Goal: Task Accomplishment & Management: Manage account settings

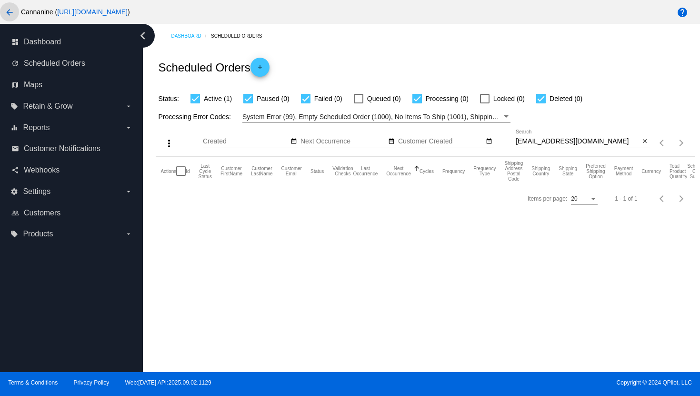
click at [11, 15] on mat-icon "arrow_back" at bounding box center [9, 12] width 11 height 11
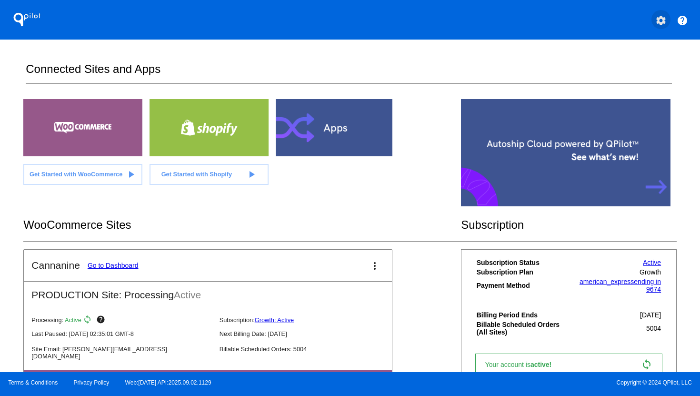
click at [659, 21] on mat-icon "settings" at bounding box center [661, 20] width 11 height 11
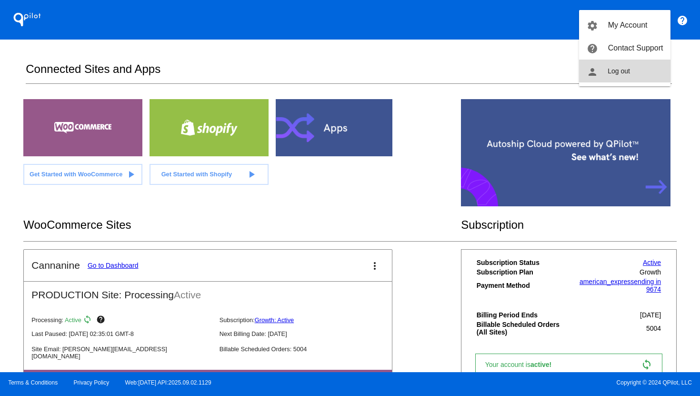
click at [644, 67] on button "person Log out" at bounding box center [624, 71] width 91 height 23
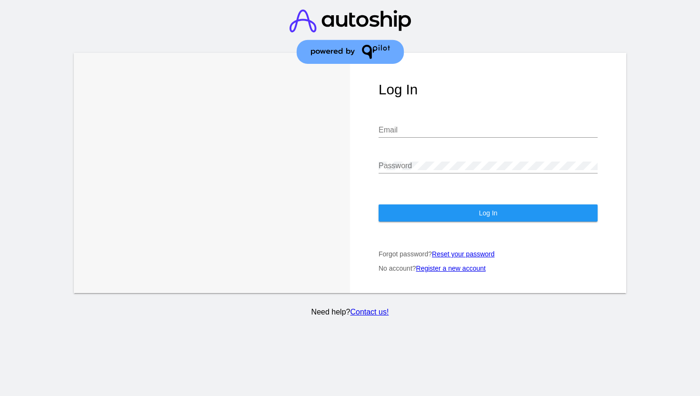
click at [477, 132] on input "Email" at bounding box center [488, 130] width 219 height 9
type input "[EMAIL_ADDRESS][DOMAIN_NAME]"
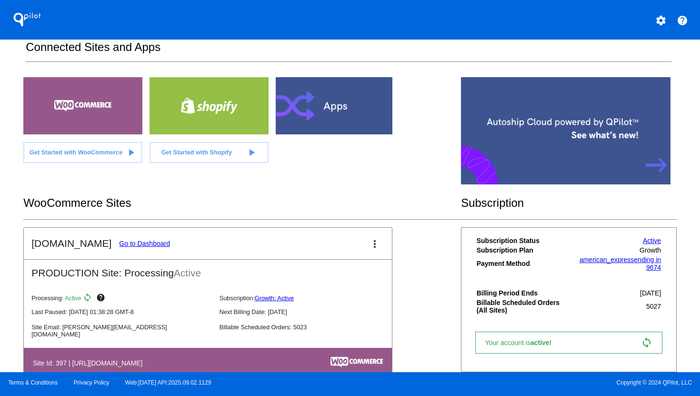
scroll to position [51, 0]
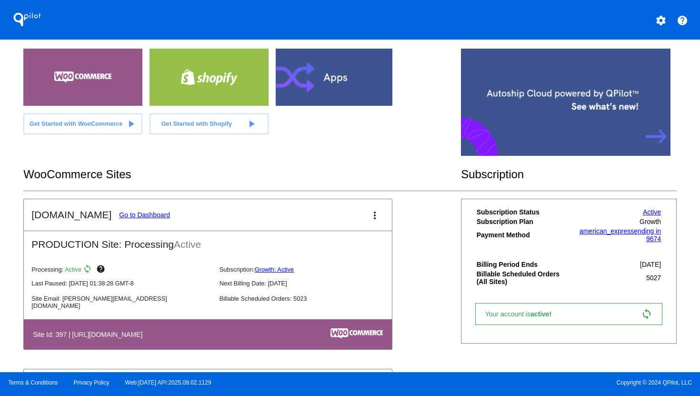
click at [145, 213] on link "Go to Dashboard" at bounding box center [144, 215] width 51 height 8
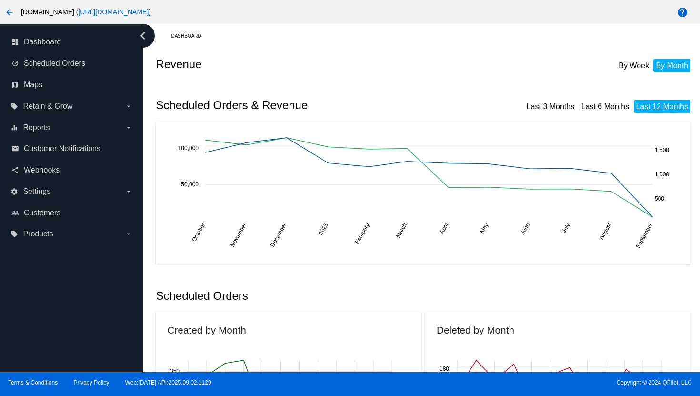
click at [87, 63] on link "update Scheduled Orders" at bounding box center [71, 63] width 121 height 15
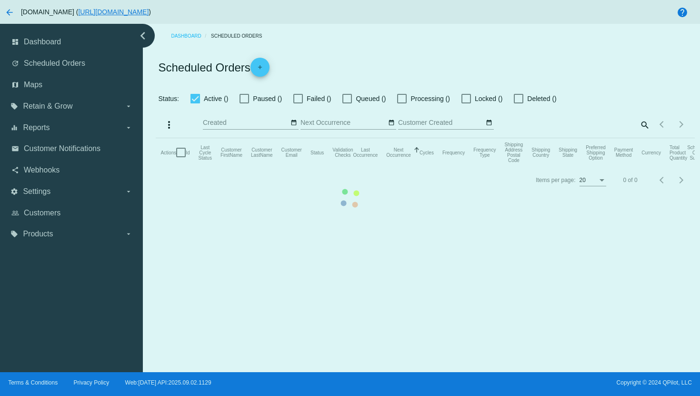
checkbox input "true"
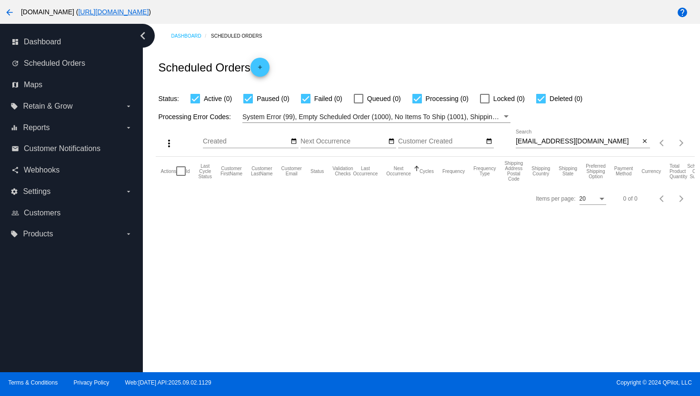
click at [558, 142] on input "[EMAIL_ADDRESS][DOMAIN_NAME]" at bounding box center [578, 142] width 124 height 8
click at [558, 143] on input "[EMAIL_ADDRESS][DOMAIN_NAME]" at bounding box center [578, 142] width 124 height 8
paste input "[EMAIL_ADDRESS][PERSON_NAME][DOMAIN_NAME]"
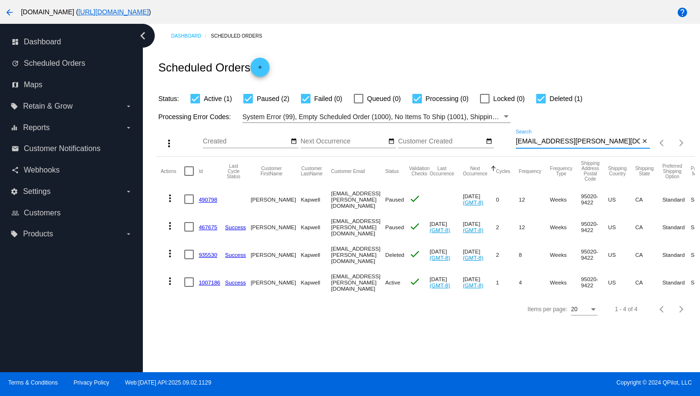
type input "[EMAIL_ADDRESS][PERSON_NAME][DOMAIN_NAME]"
click at [171, 202] on mat-icon "more_vert" at bounding box center [169, 198] width 11 height 11
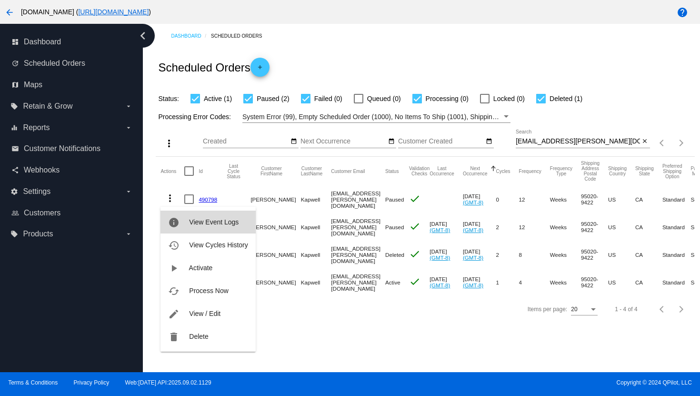
click at [187, 224] on button "info View Event Logs" at bounding box center [208, 222] width 95 height 23
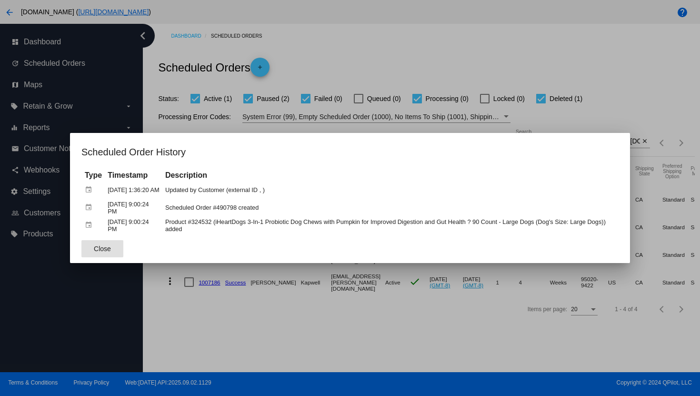
click at [307, 324] on div at bounding box center [350, 198] width 700 height 396
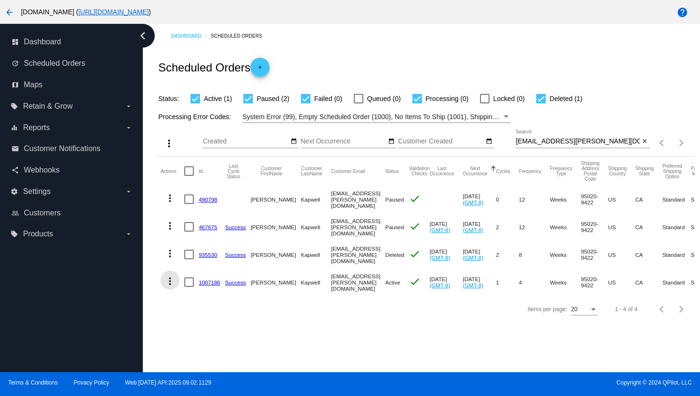
click at [168, 282] on mat-icon "more_vert" at bounding box center [169, 280] width 11 height 11
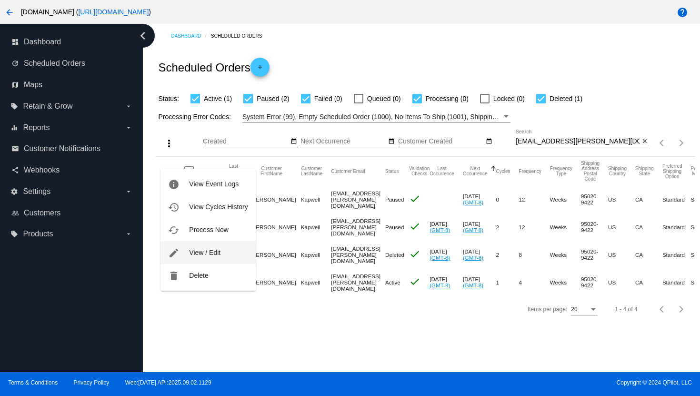
click at [193, 254] on span "View / Edit" at bounding box center [204, 253] width 31 height 8
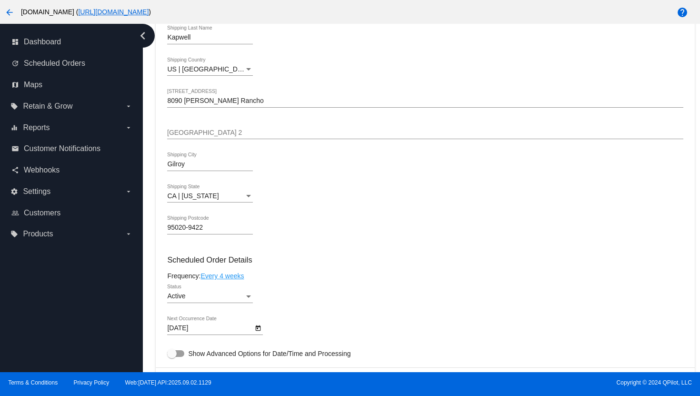
scroll to position [358, 0]
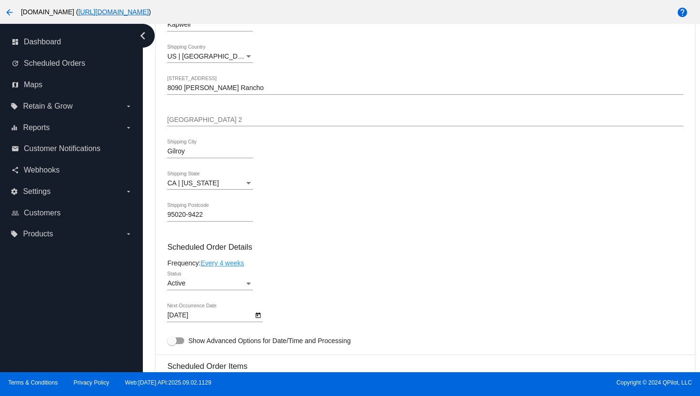
click at [258, 318] on icon "Open calendar" at bounding box center [258, 316] width 5 height 6
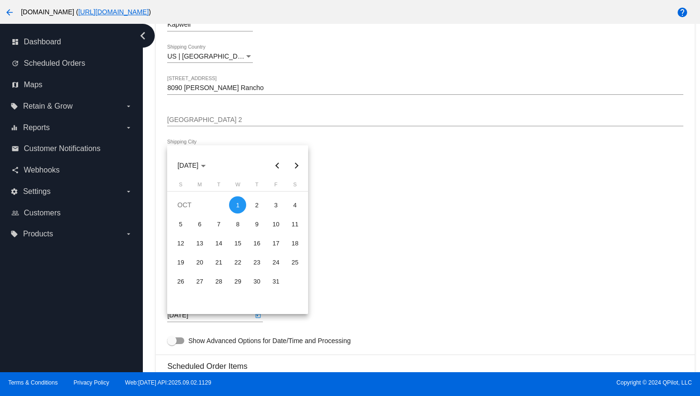
click at [329, 211] on div at bounding box center [350, 198] width 700 height 396
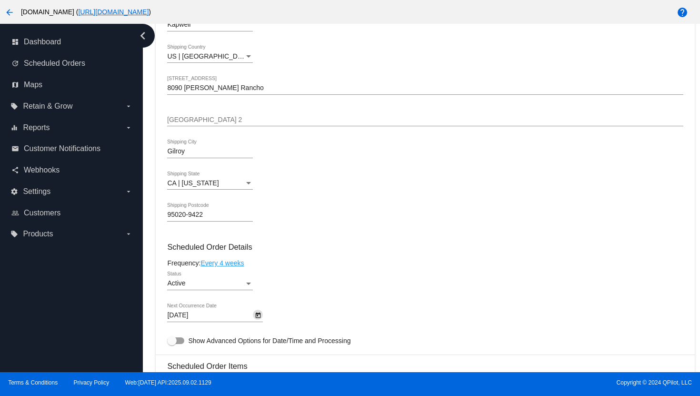
click at [235, 267] on link "Every 4 weeks" at bounding box center [222, 263] width 43 height 8
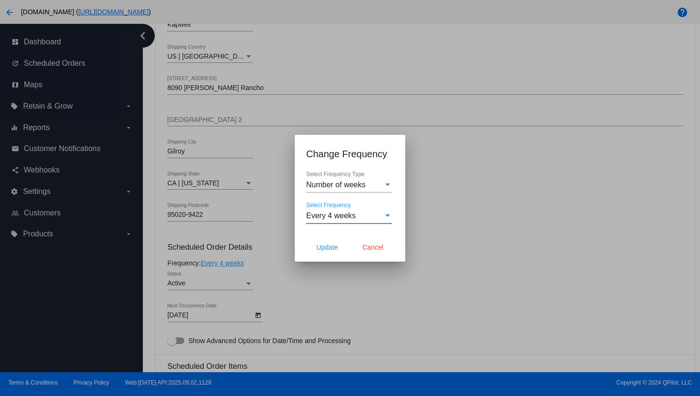
click at [365, 217] on div "Every 4 weeks" at bounding box center [344, 216] width 77 height 9
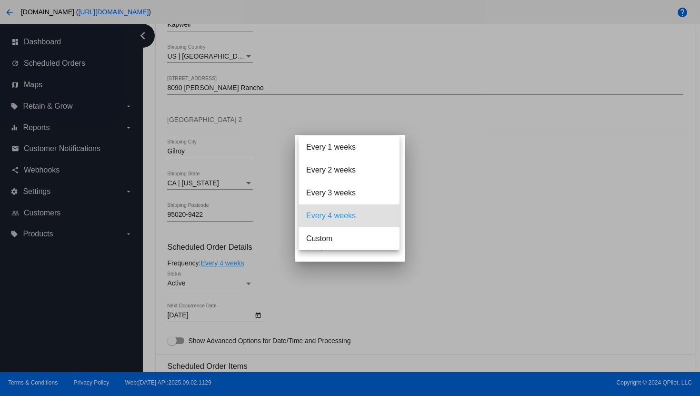
click at [453, 203] on div at bounding box center [350, 198] width 700 height 396
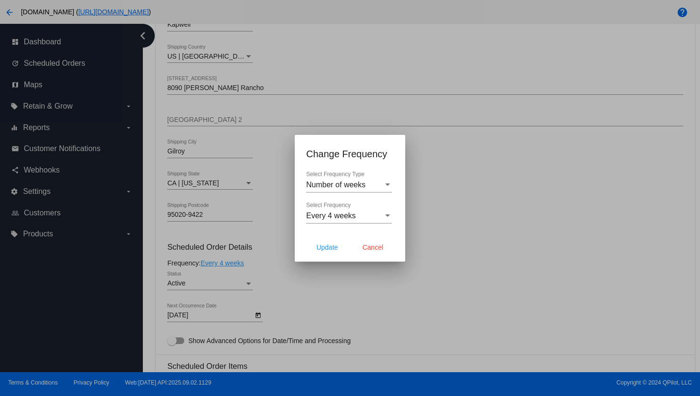
click at [361, 186] on span "Number of weeks" at bounding box center [336, 185] width 60 height 8
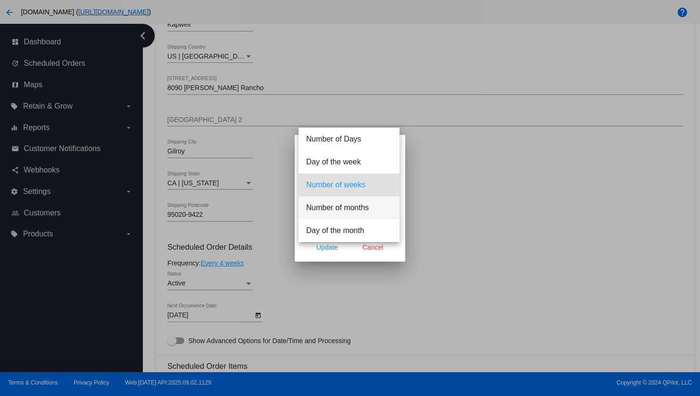
click at [345, 203] on span "Number of months" at bounding box center [349, 207] width 86 height 23
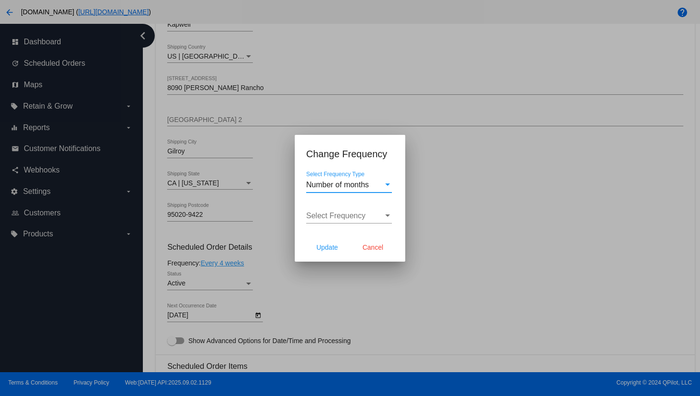
click at [347, 211] on div "Select Frequency Select Frequency" at bounding box center [349, 212] width 86 height 21
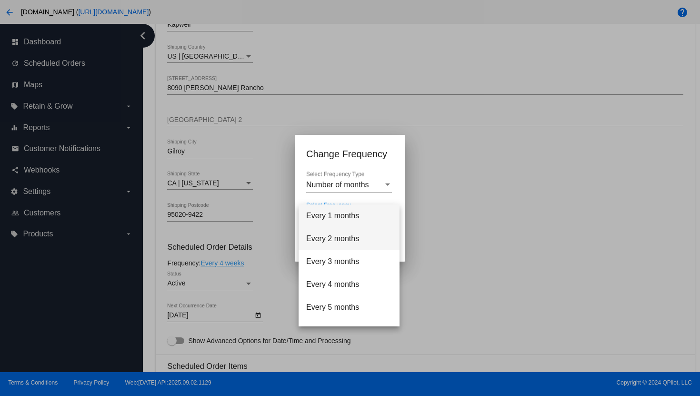
click at [337, 235] on span "Every 2 months" at bounding box center [349, 238] width 86 height 23
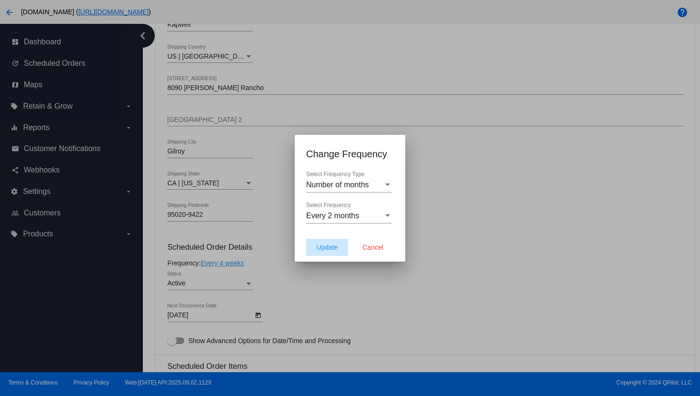
click at [337, 251] on span "Update" at bounding box center [326, 247] width 21 height 8
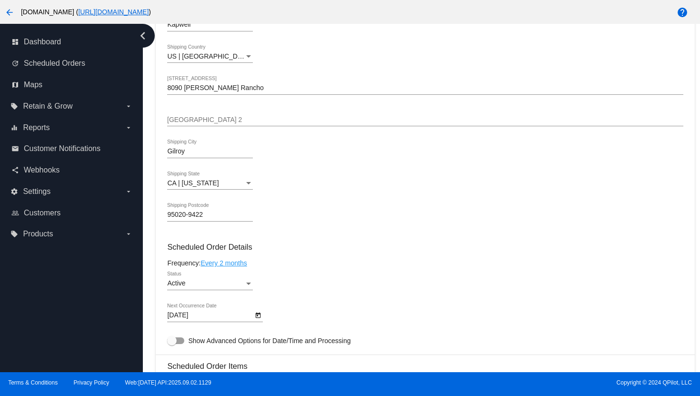
click at [257, 318] on icon "Open calendar" at bounding box center [258, 315] width 7 height 11
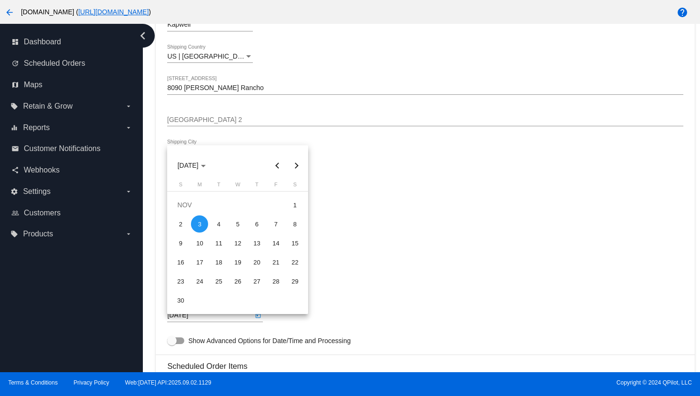
click at [277, 168] on button "Previous month" at bounding box center [277, 165] width 19 height 19
click at [241, 206] on div "1" at bounding box center [237, 204] width 17 height 17
type input "[DATE]"
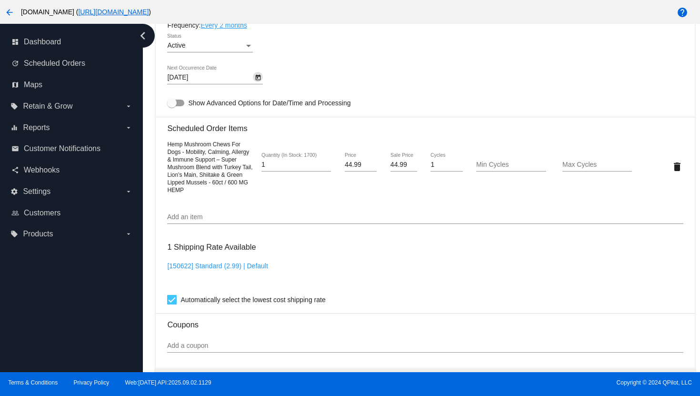
scroll to position [869, 0]
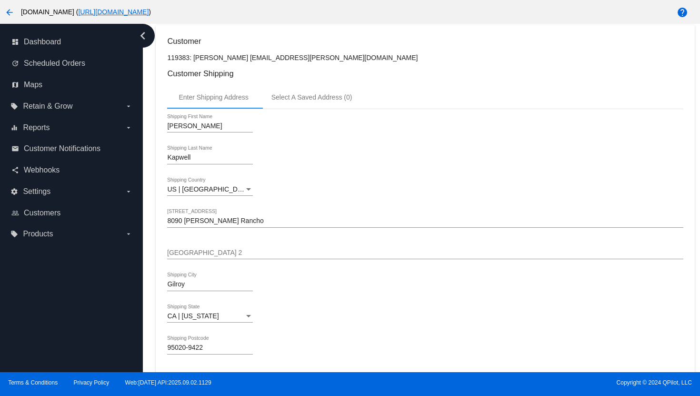
scroll to position [0, 0]
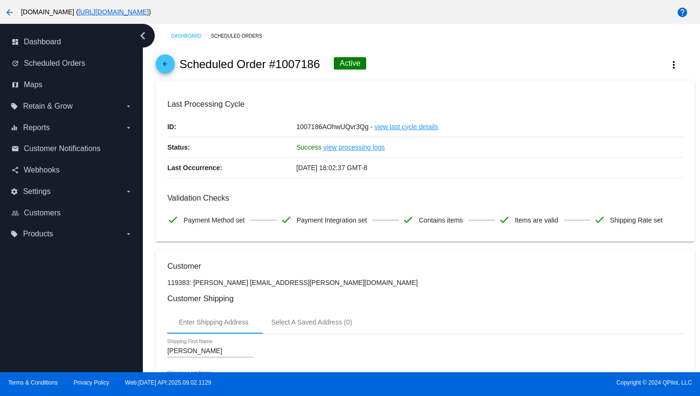
click at [165, 59] on span "arrow_back" at bounding box center [165, 65] width 11 height 23
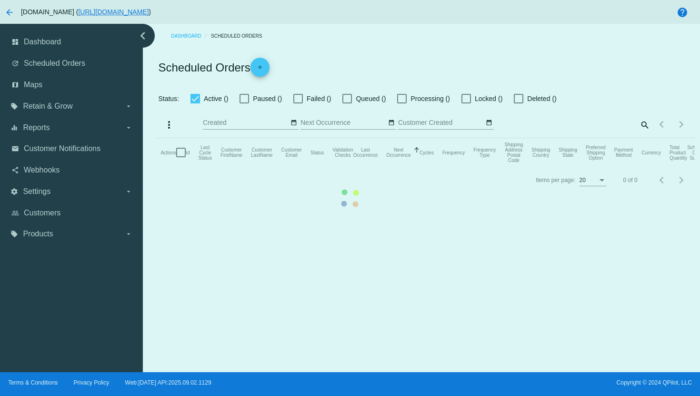
checkbox input "true"
